Goal: Find specific page/section: Find specific page/section

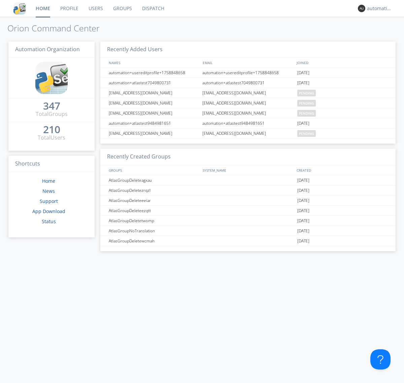
click at [153, 8] on link "Dispatch" at bounding box center [153, 8] width 32 height 17
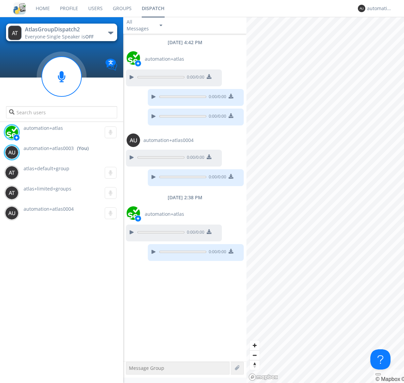
click at [111, 33] on div "button" at bounding box center [110, 33] width 5 height 3
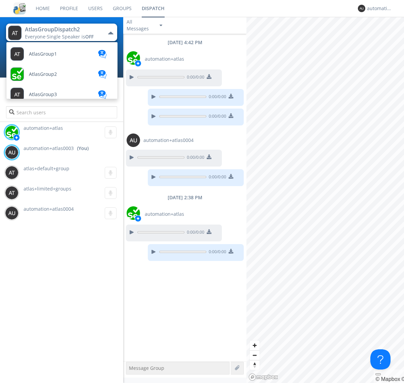
click at [51, 335] on span "AtlasGroupDispatch" at bounding box center [51, 337] width 45 height 5
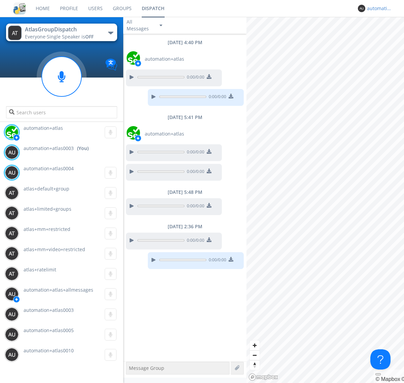
click at [378, 8] on div "automation+atlas0003" at bounding box center [379, 8] width 25 height 7
